Goal: Transaction & Acquisition: Purchase product/service

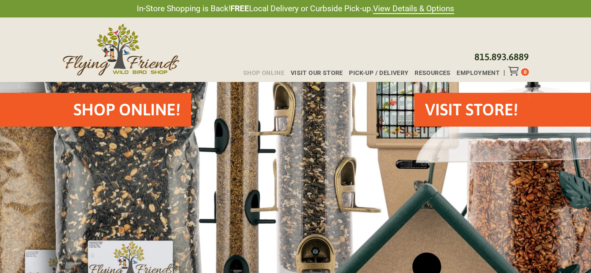
click at [262, 74] on span "Shop Online" at bounding box center [263, 73] width 41 height 6
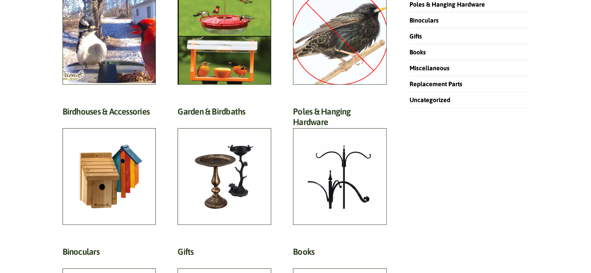
scroll to position [311, 0]
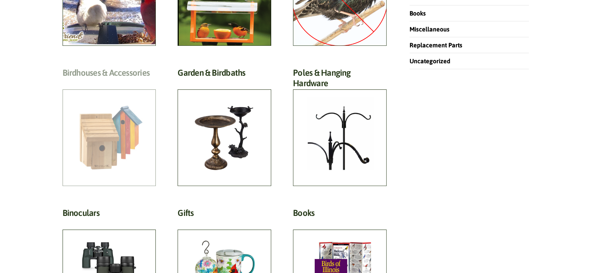
click at [132, 82] on h2 "Birdhouses & Accessories (57)" at bounding box center [110, 75] width 94 height 14
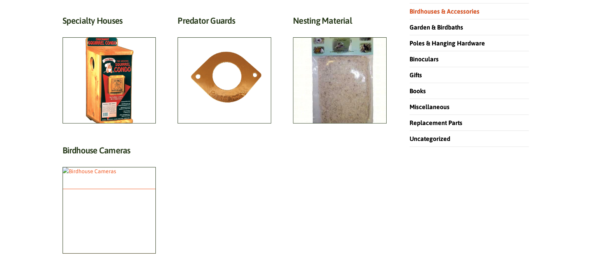
scroll to position [272, 0]
